Goal: Navigation & Orientation: Understand site structure

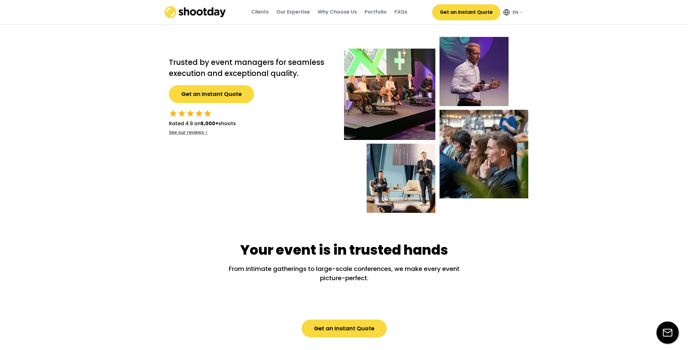
select select ""en""
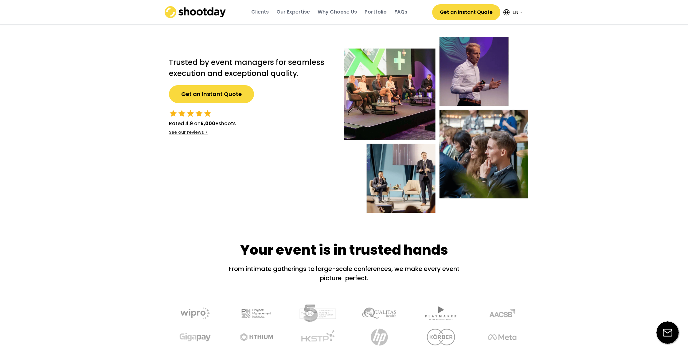
click at [283, 14] on div "Our Expertise" at bounding box center [292, 12] width 33 height 7
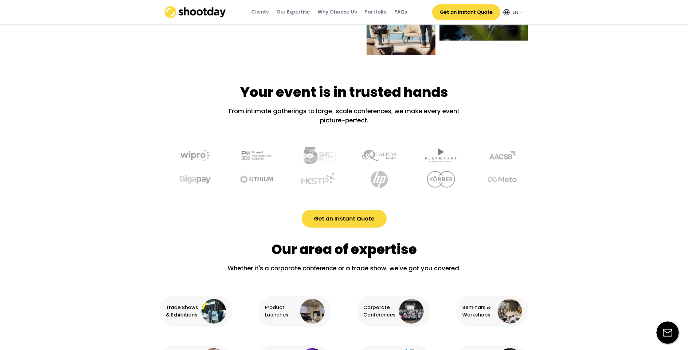
scroll to position [385, 0]
